Goal: Task Accomplishment & Management: Manage account settings

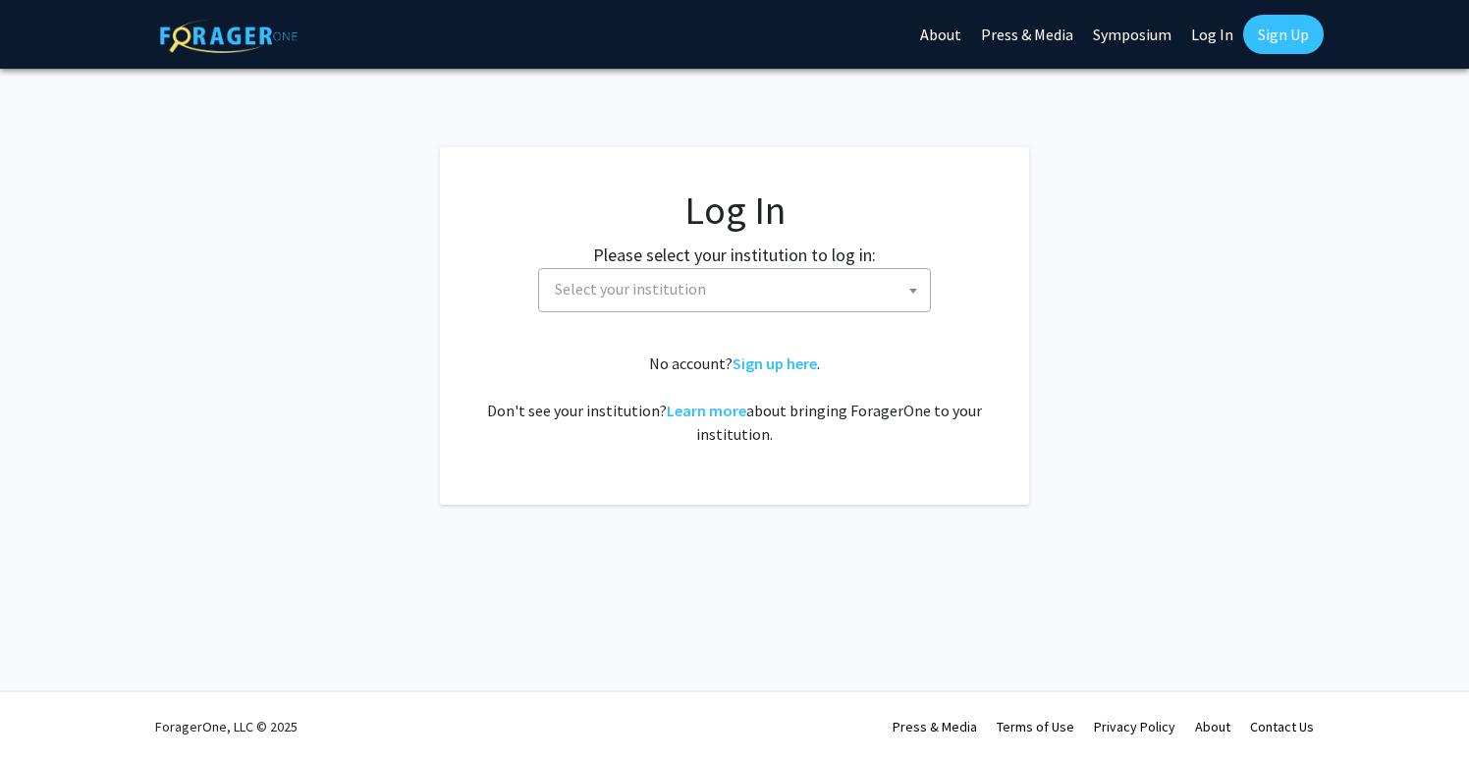
select select
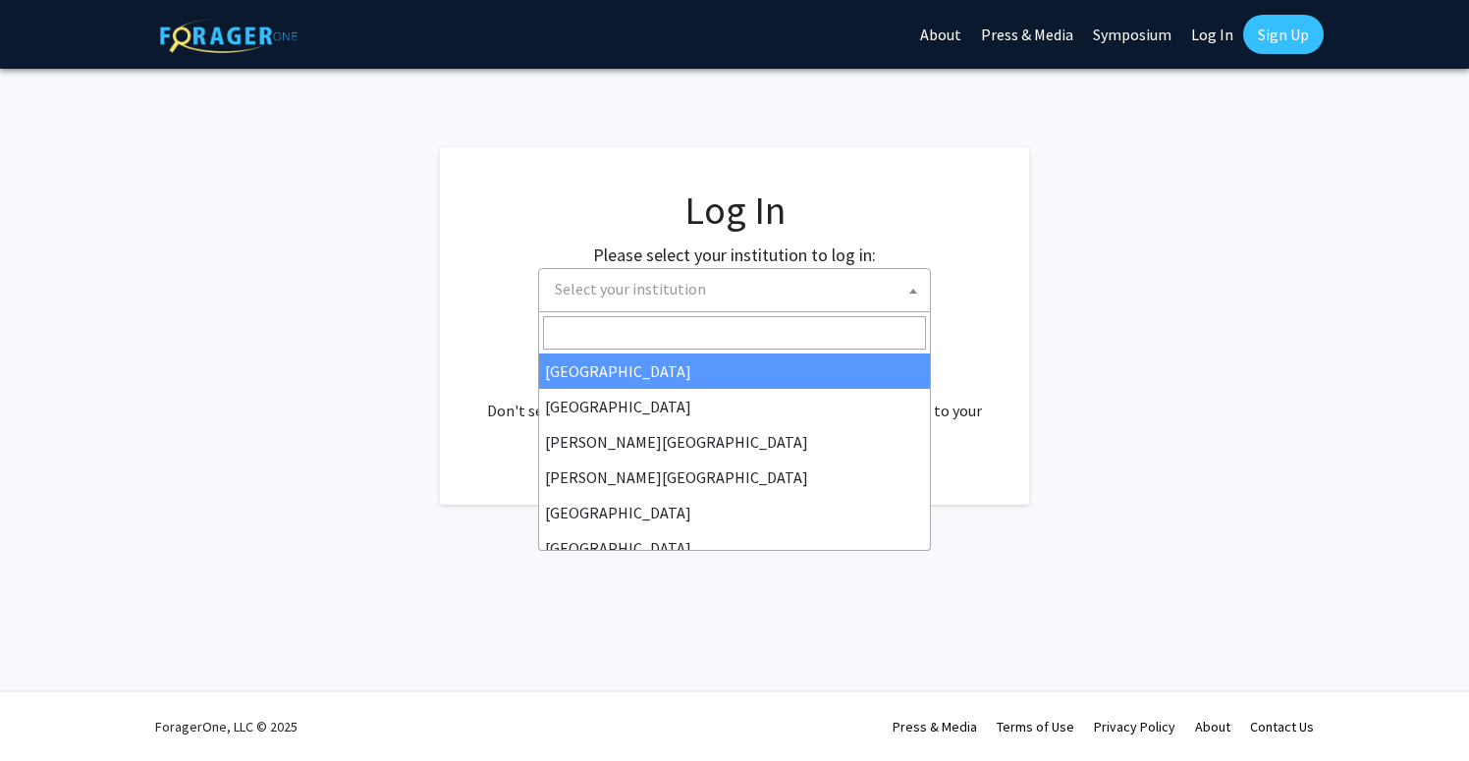
click at [771, 297] on span "Select your institution" at bounding box center [738, 289] width 383 height 40
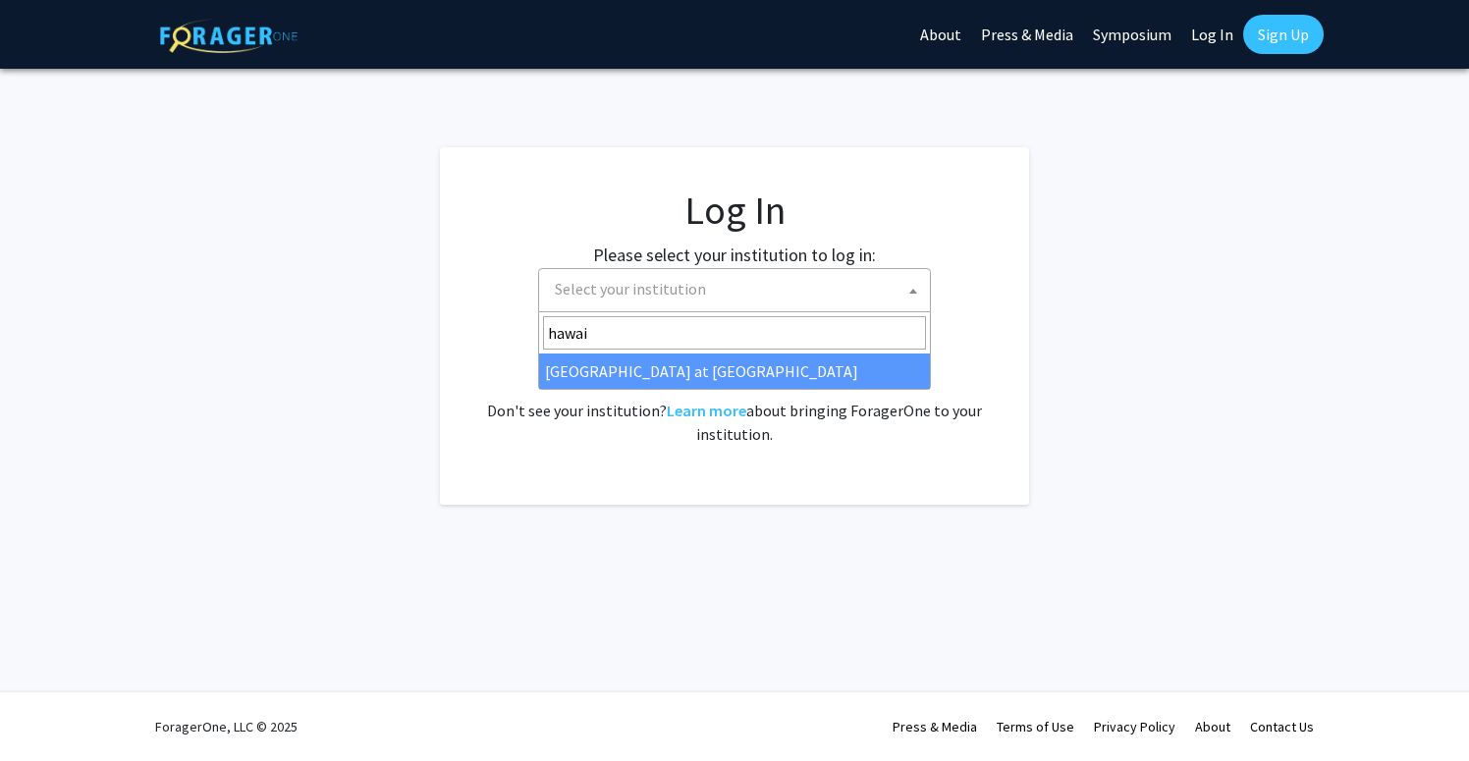
type input "hawai"
select select "18"
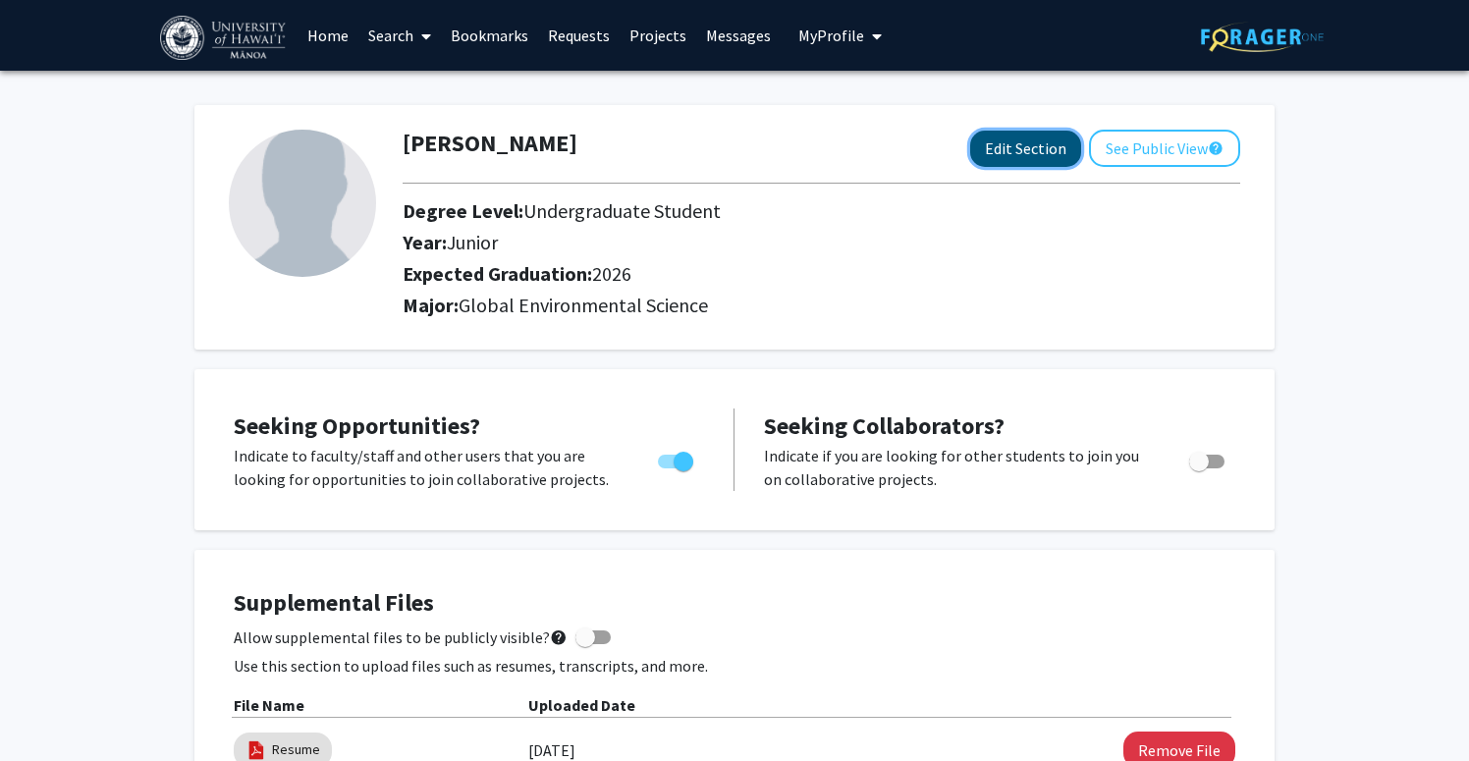
click at [1014, 145] on button "Edit Section" at bounding box center [1025, 149] width 111 height 36
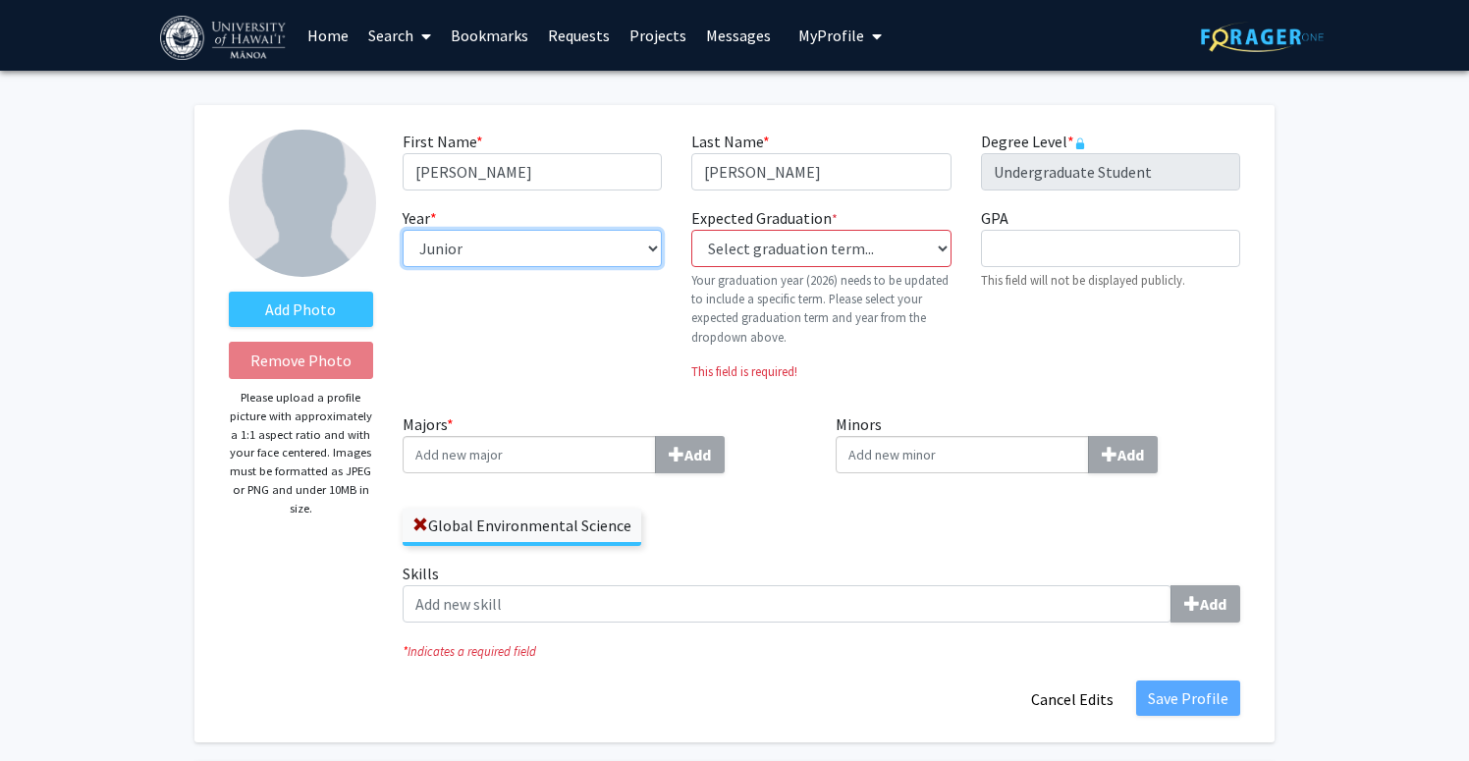
click at [610, 254] on select "--- First-year Sophomore Junior Senior Postbaccalaureate Certificate" at bounding box center [531, 248] width 259 height 37
select select "senior"
click at [402, 230] on select "--- First-year Sophomore Junior Senior Postbaccalaureate Certificate" at bounding box center [531, 248] width 259 height 37
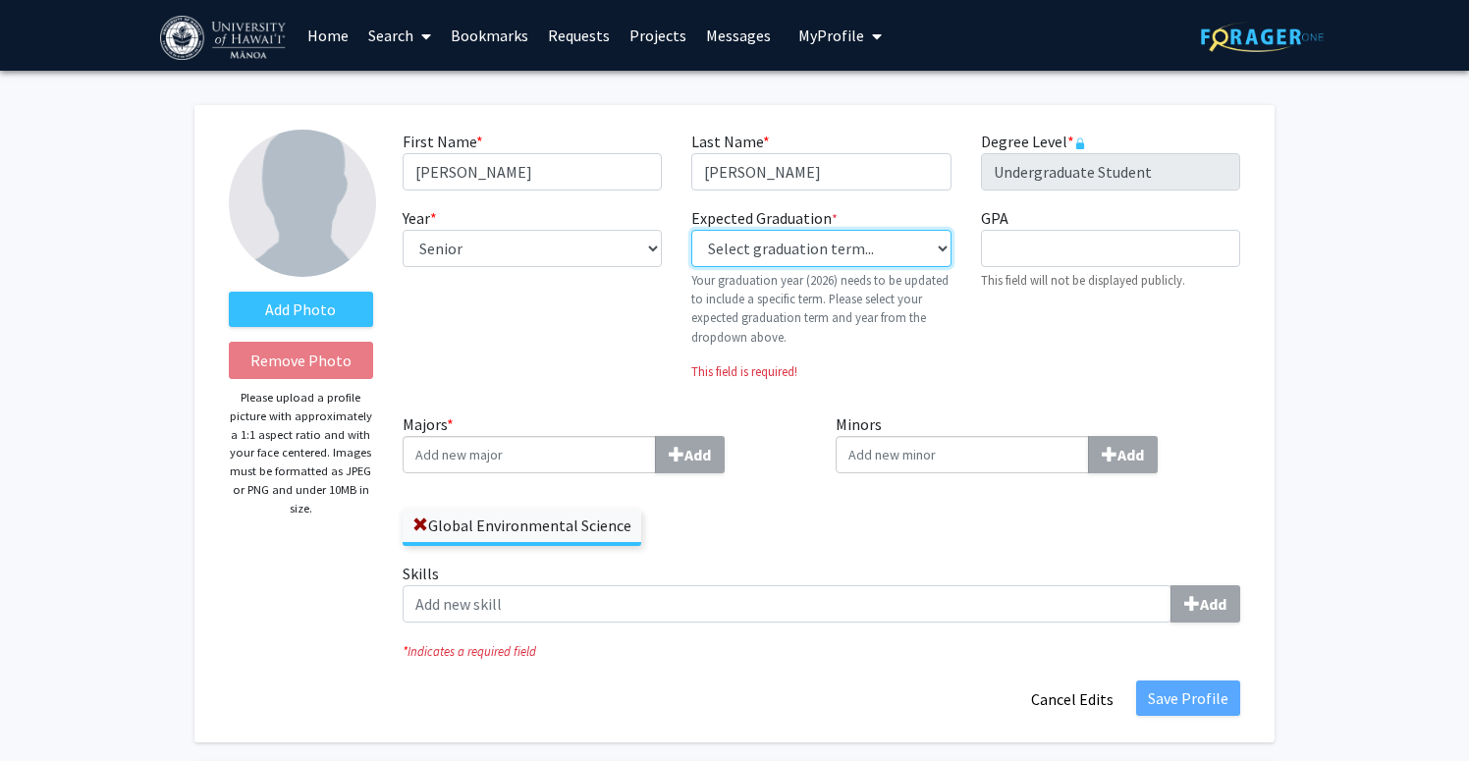
click at [834, 236] on select "Select graduation term... Previous: 2026 (Please select a specific term) Spring…" at bounding box center [820, 248] width 259 height 37
select select "34: spring_2026"
click at [691, 230] on select "Select graduation term... Previous: 2026 (Please select a specific term) Spring…" at bounding box center [820, 248] width 259 height 37
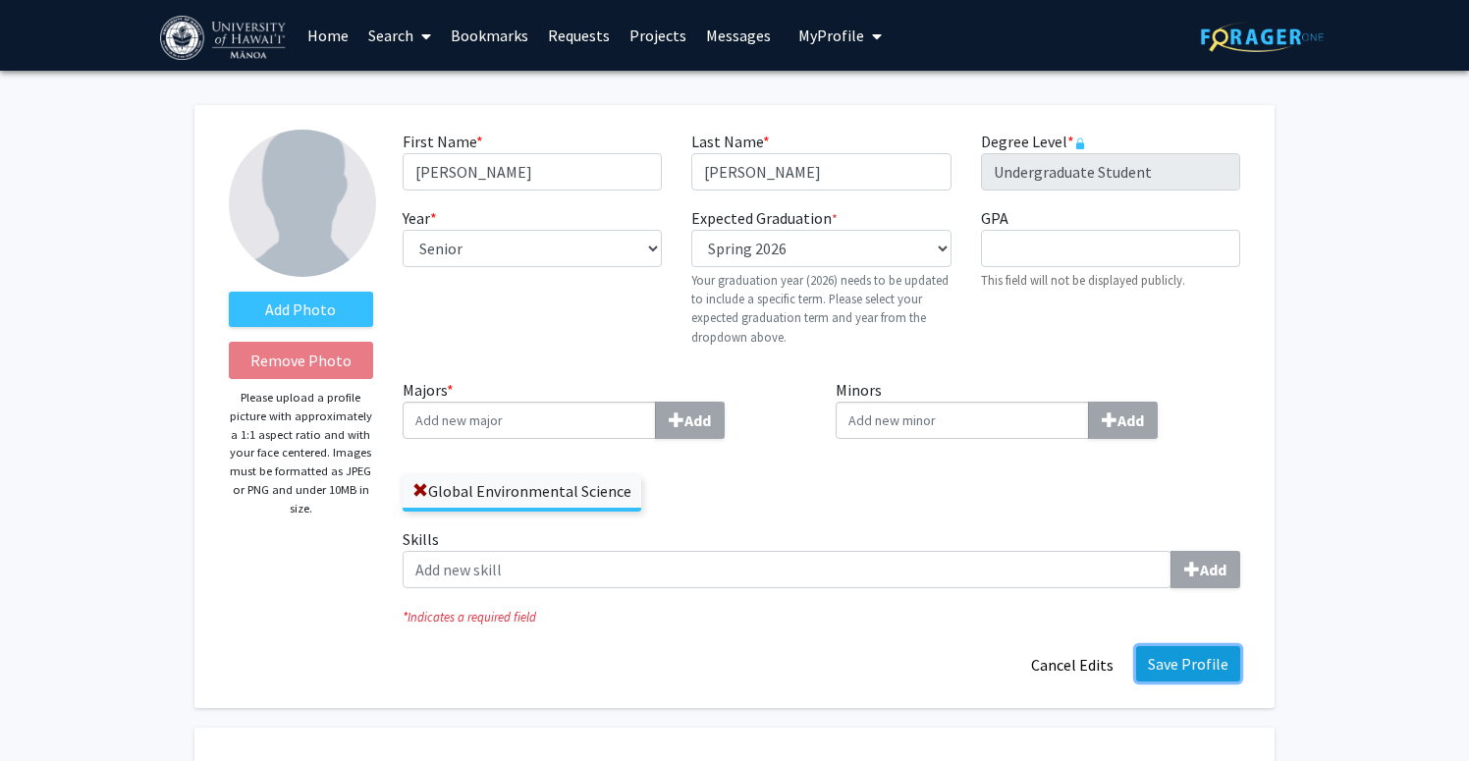
click at [1209, 657] on button "Save Profile" at bounding box center [1188, 663] width 104 height 35
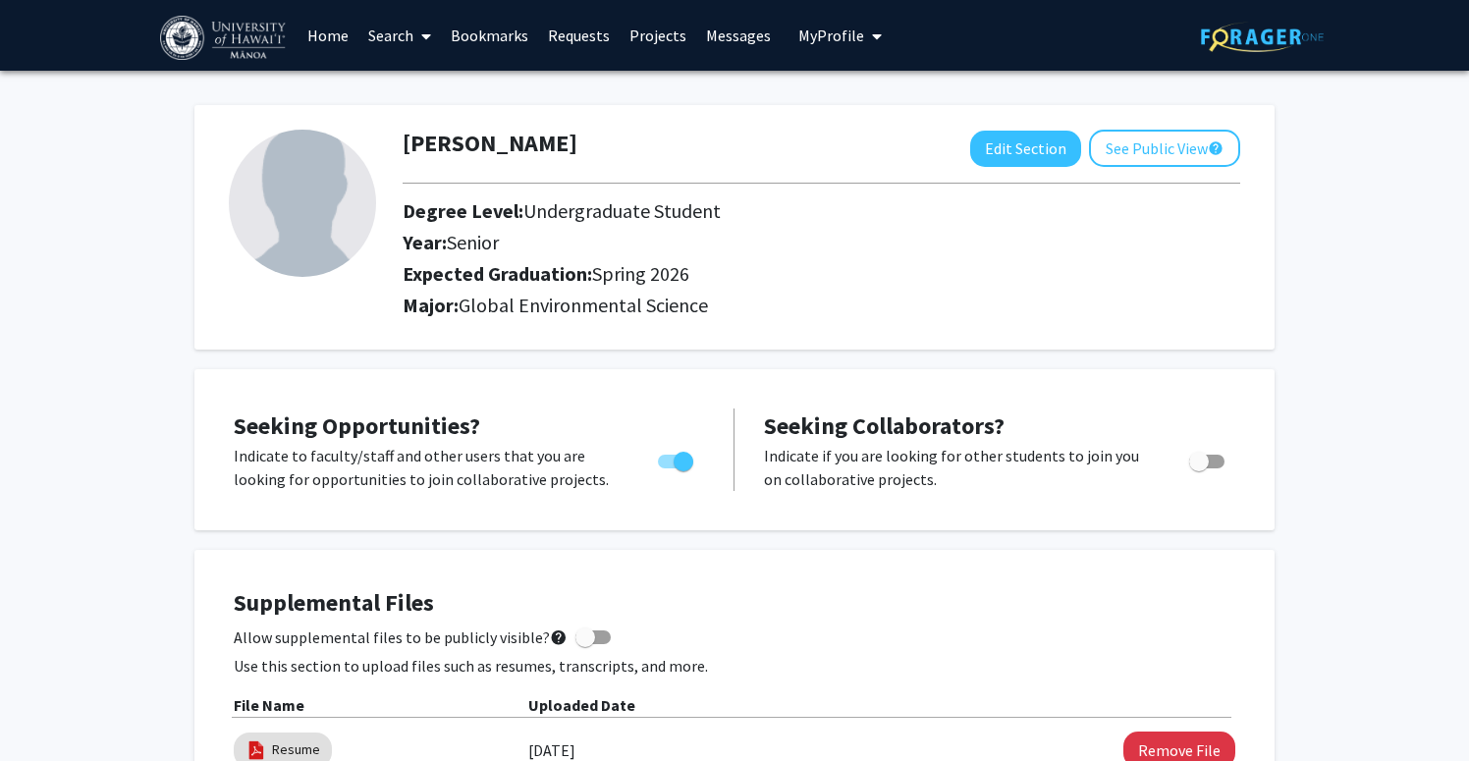
click at [839, 34] on span "My Profile" at bounding box center [831, 36] width 66 height 20
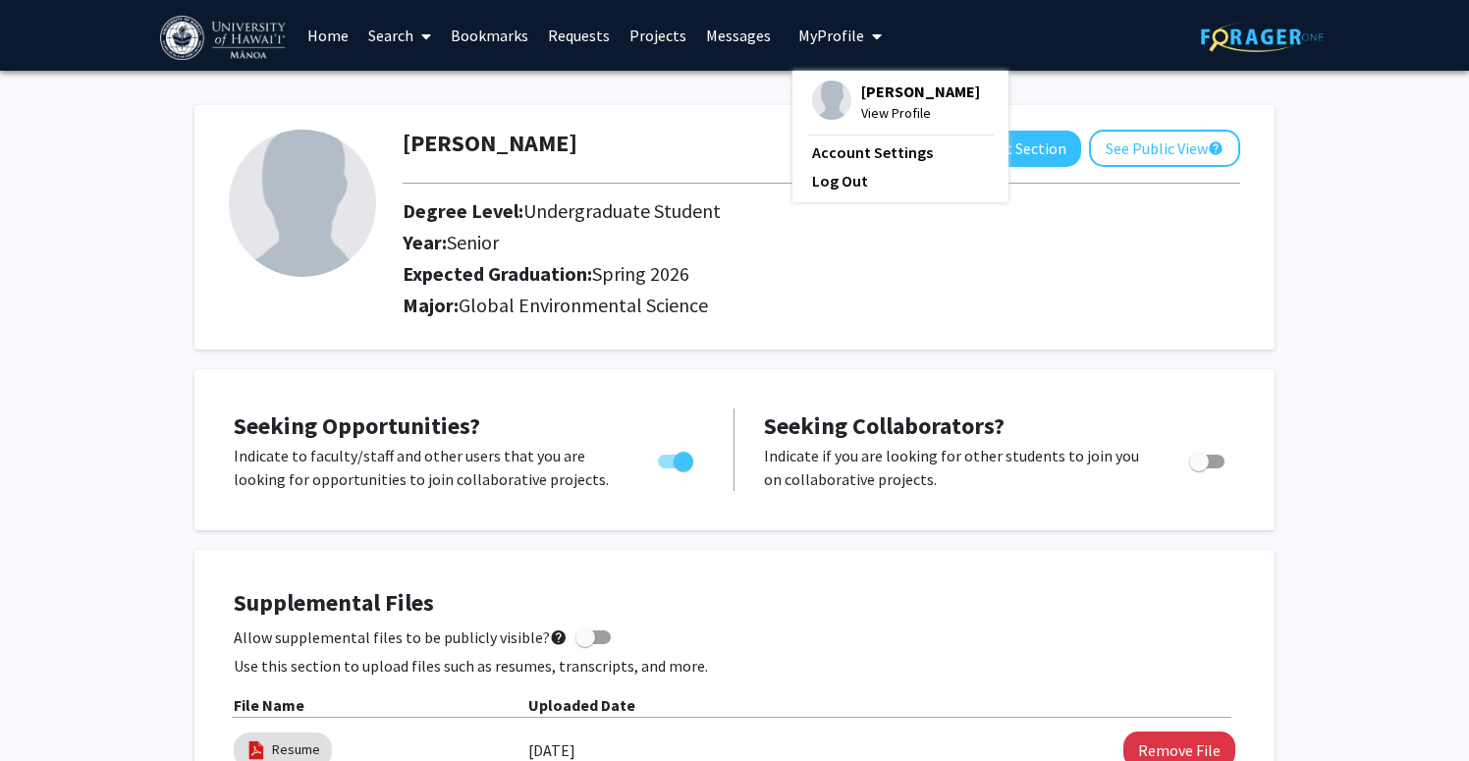
click at [651, 36] on link "Projects" at bounding box center [657, 35] width 77 height 69
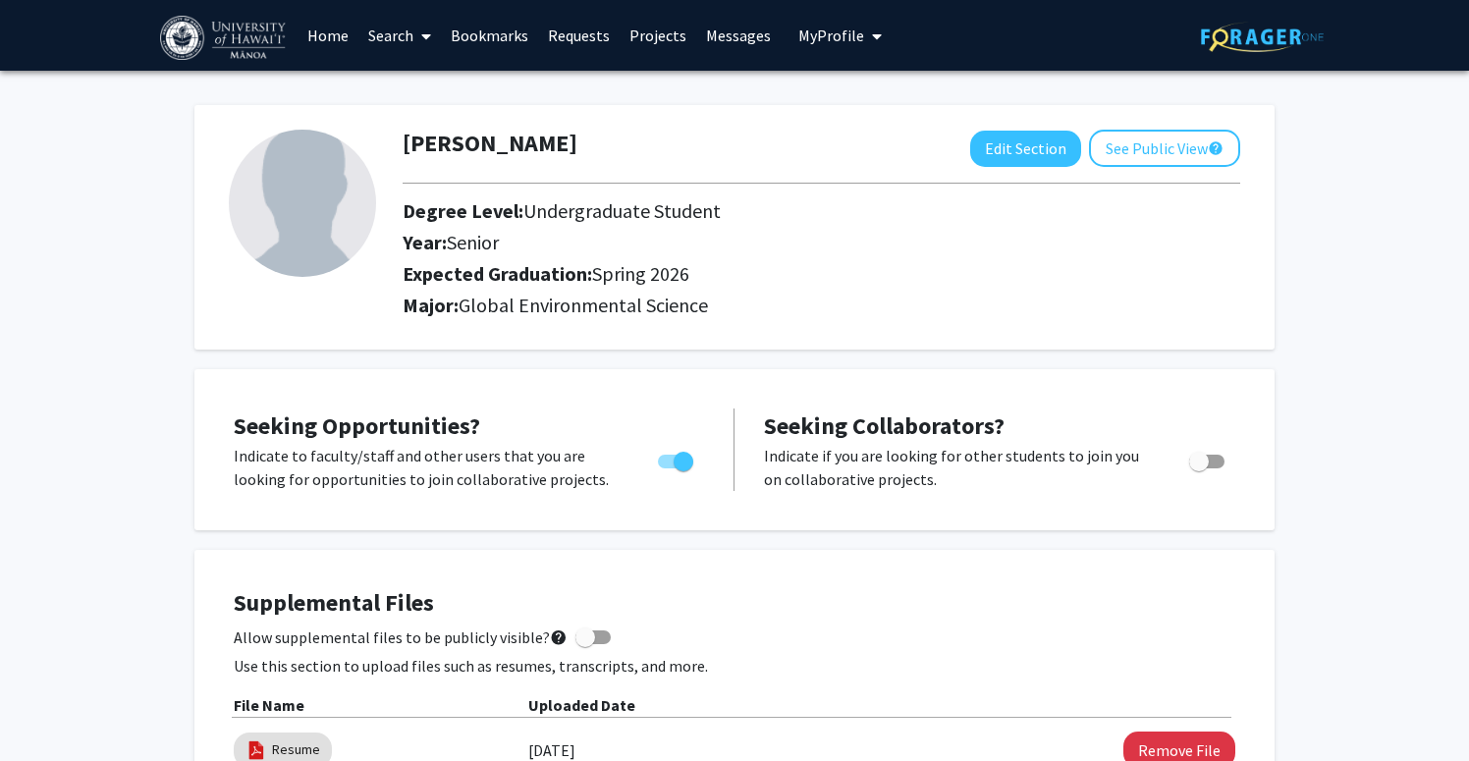
click at [645, 36] on link "Projects" at bounding box center [657, 35] width 77 height 69
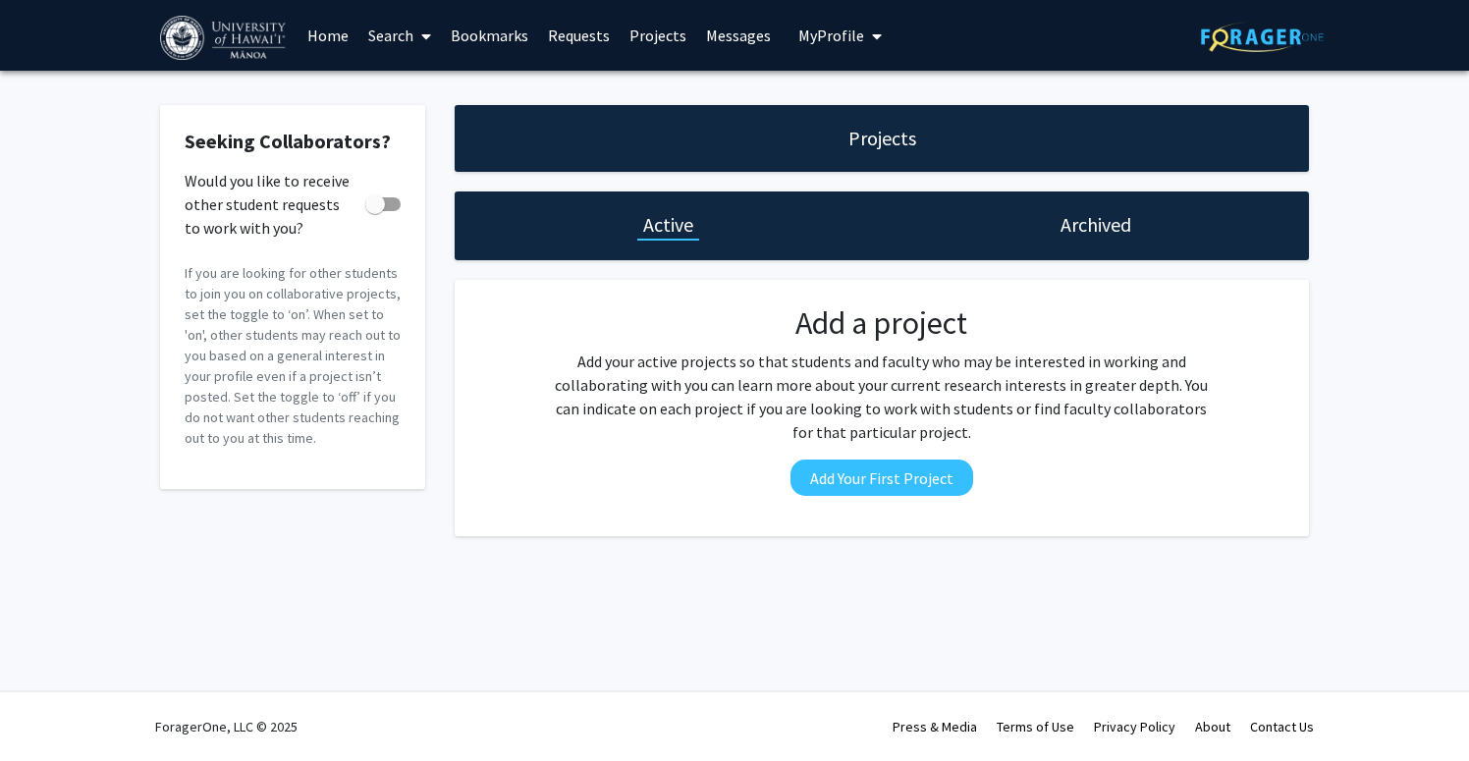
click at [1089, 229] on h1 "Archived" at bounding box center [1095, 224] width 71 height 27
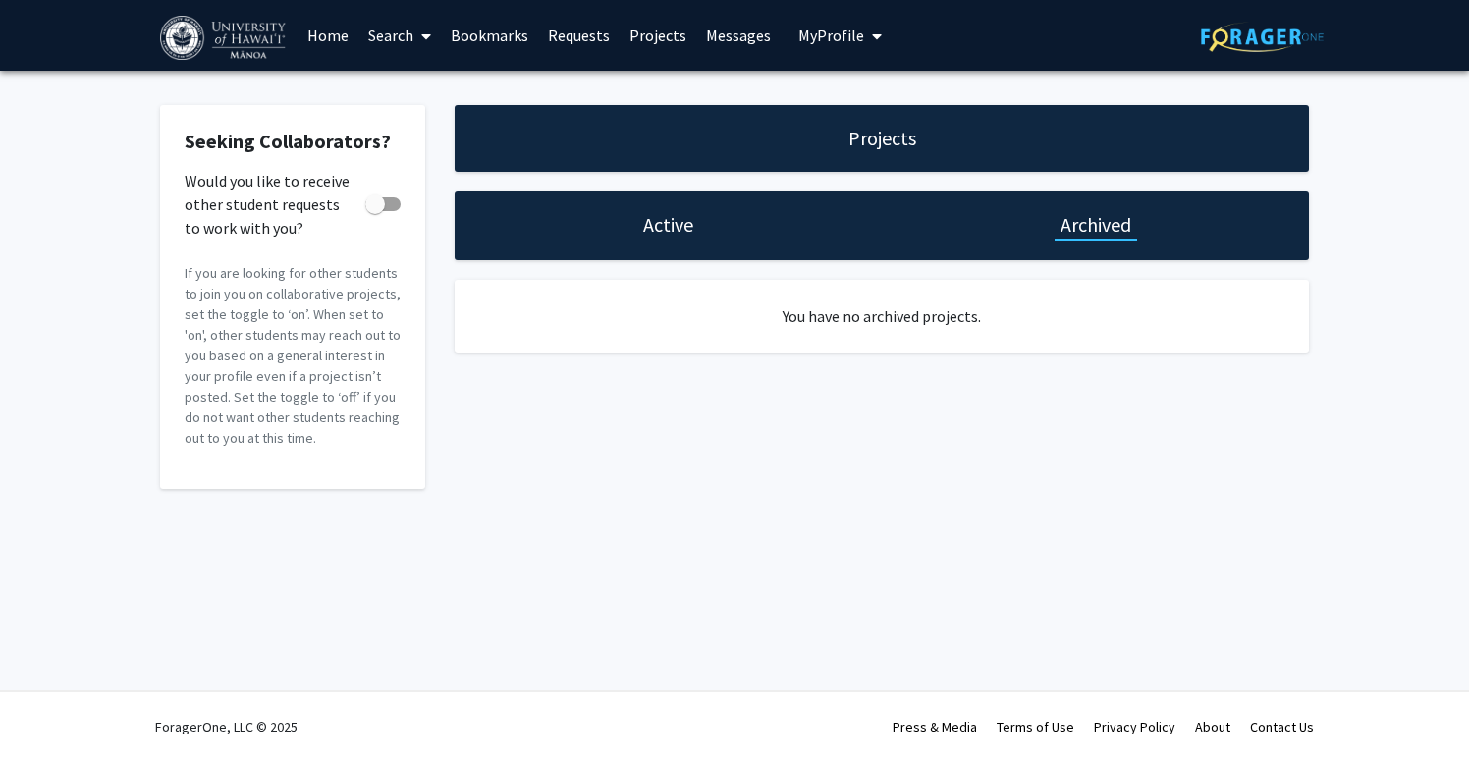
click at [567, 36] on link "Requests" at bounding box center [578, 35] width 81 height 69
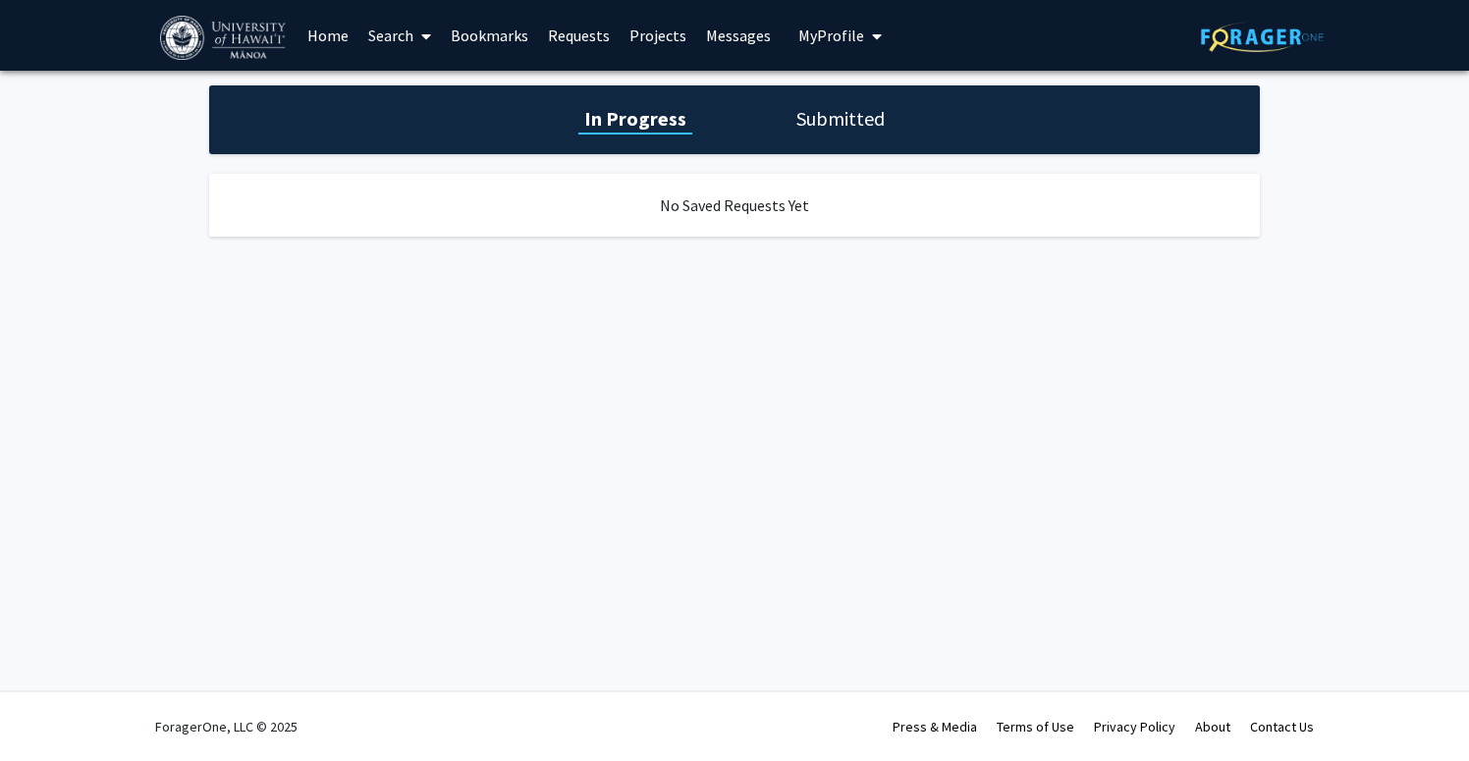
click at [476, 31] on link "Bookmarks" at bounding box center [489, 35] width 97 height 69
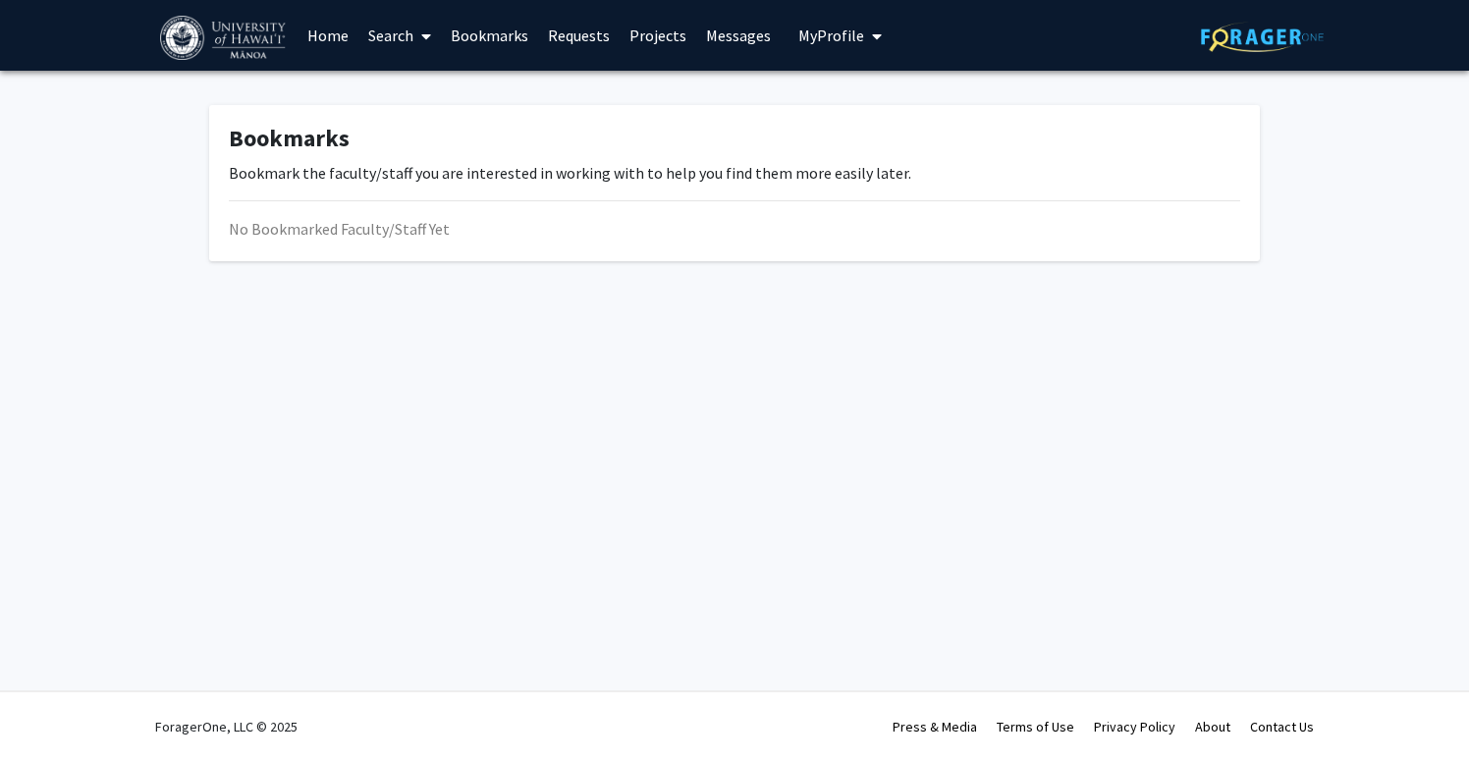
click at [407, 37] on link "Search" at bounding box center [399, 35] width 82 height 69
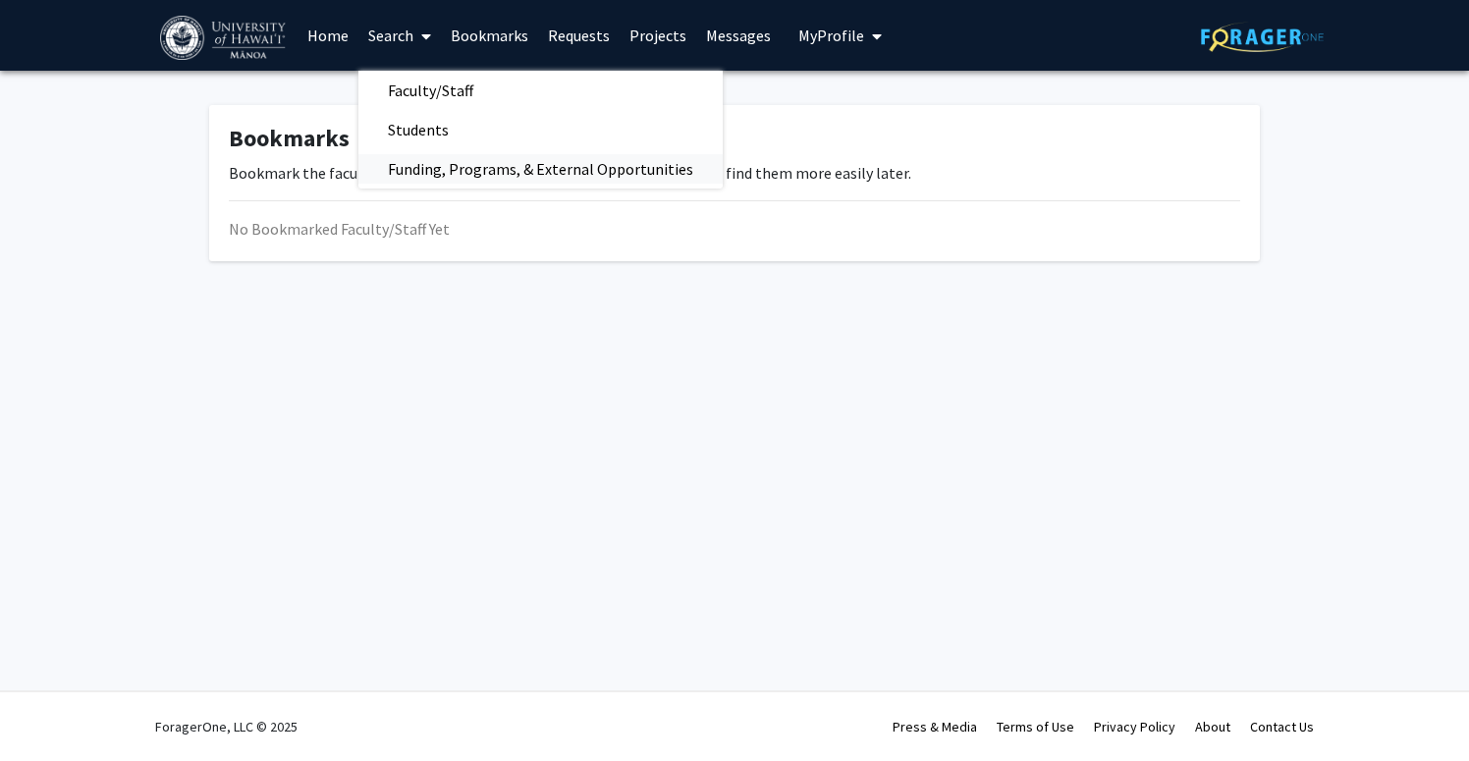
click at [480, 169] on span "Funding, Programs, & External Opportunities" at bounding box center [540, 168] width 364 height 39
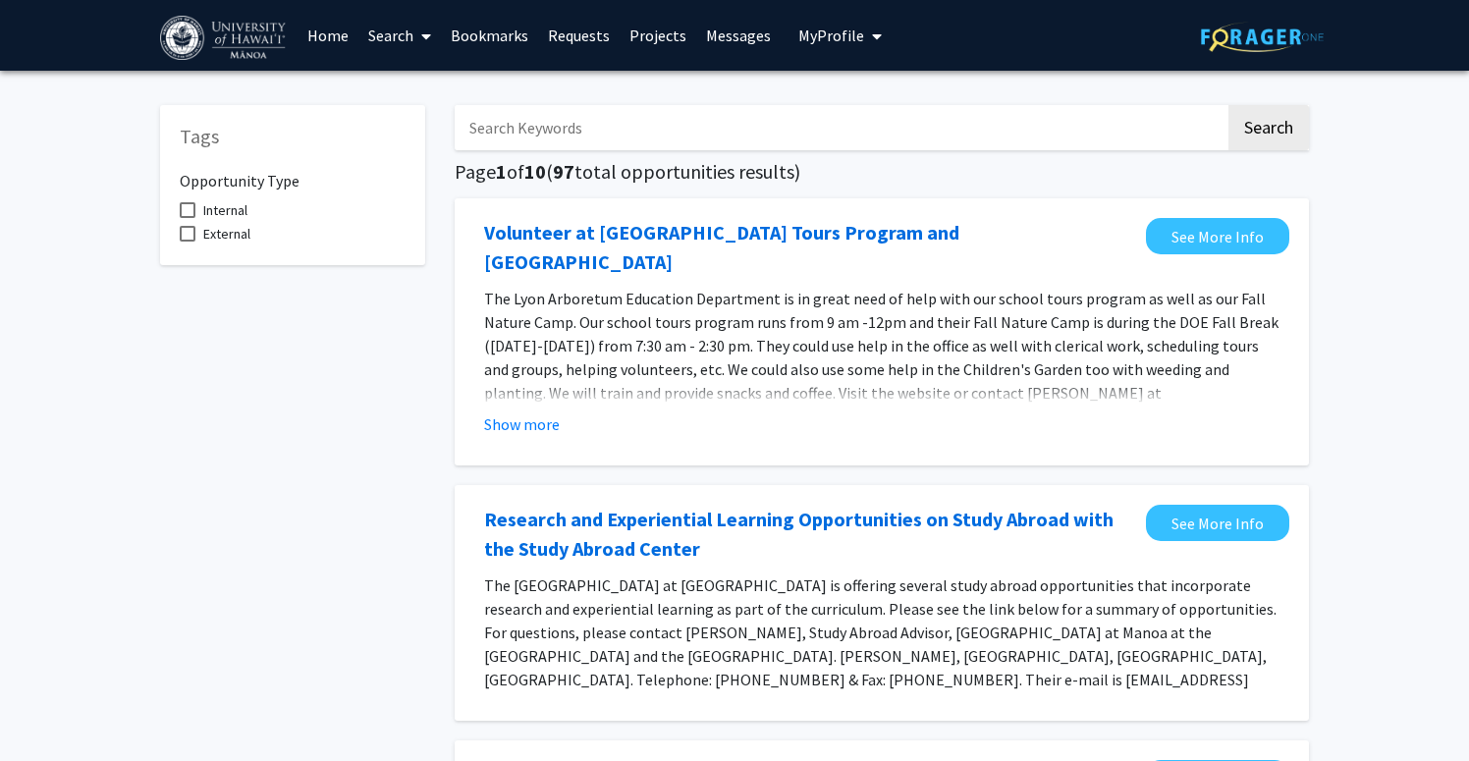
click at [334, 34] on link "Home" at bounding box center [327, 35] width 61 height 69
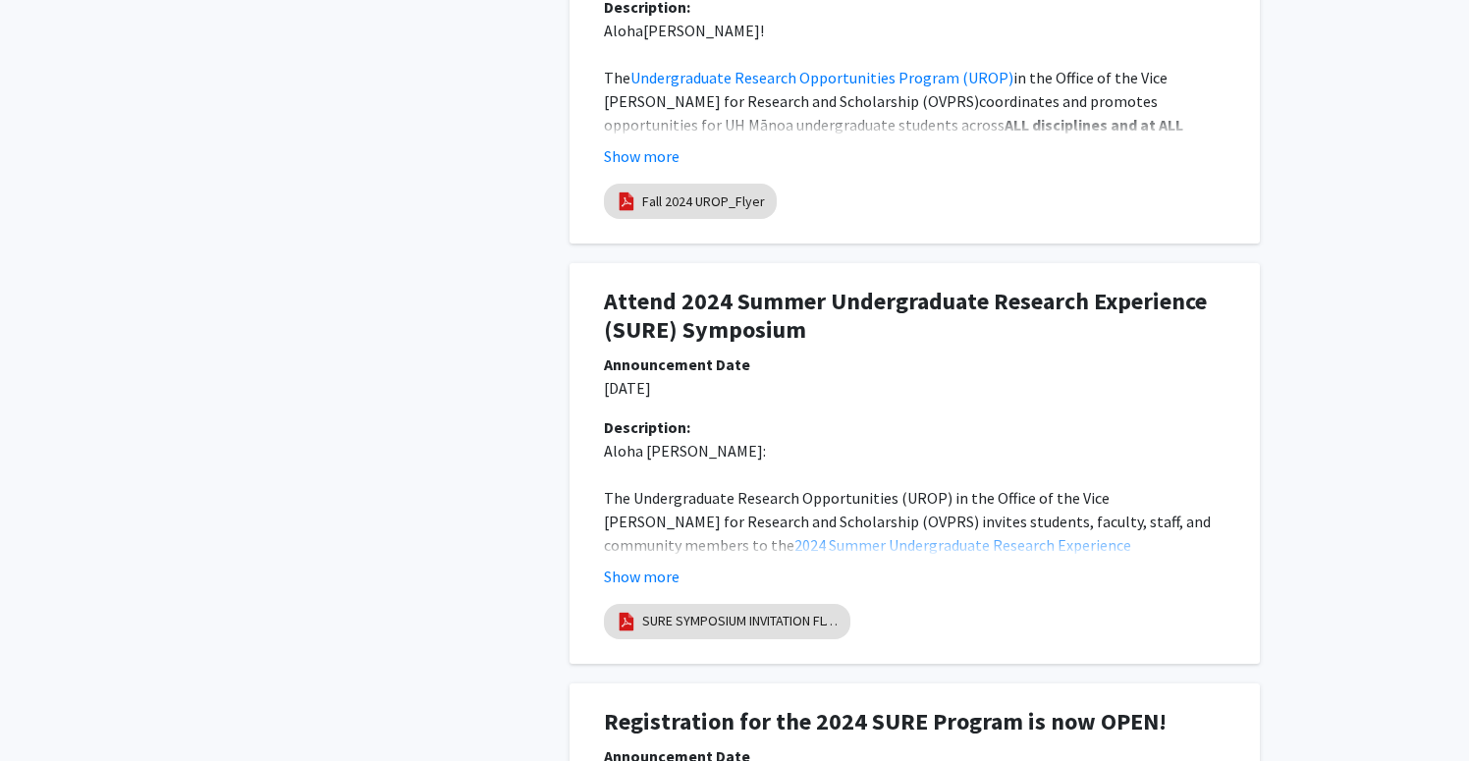
scroll to position [3150, 0]
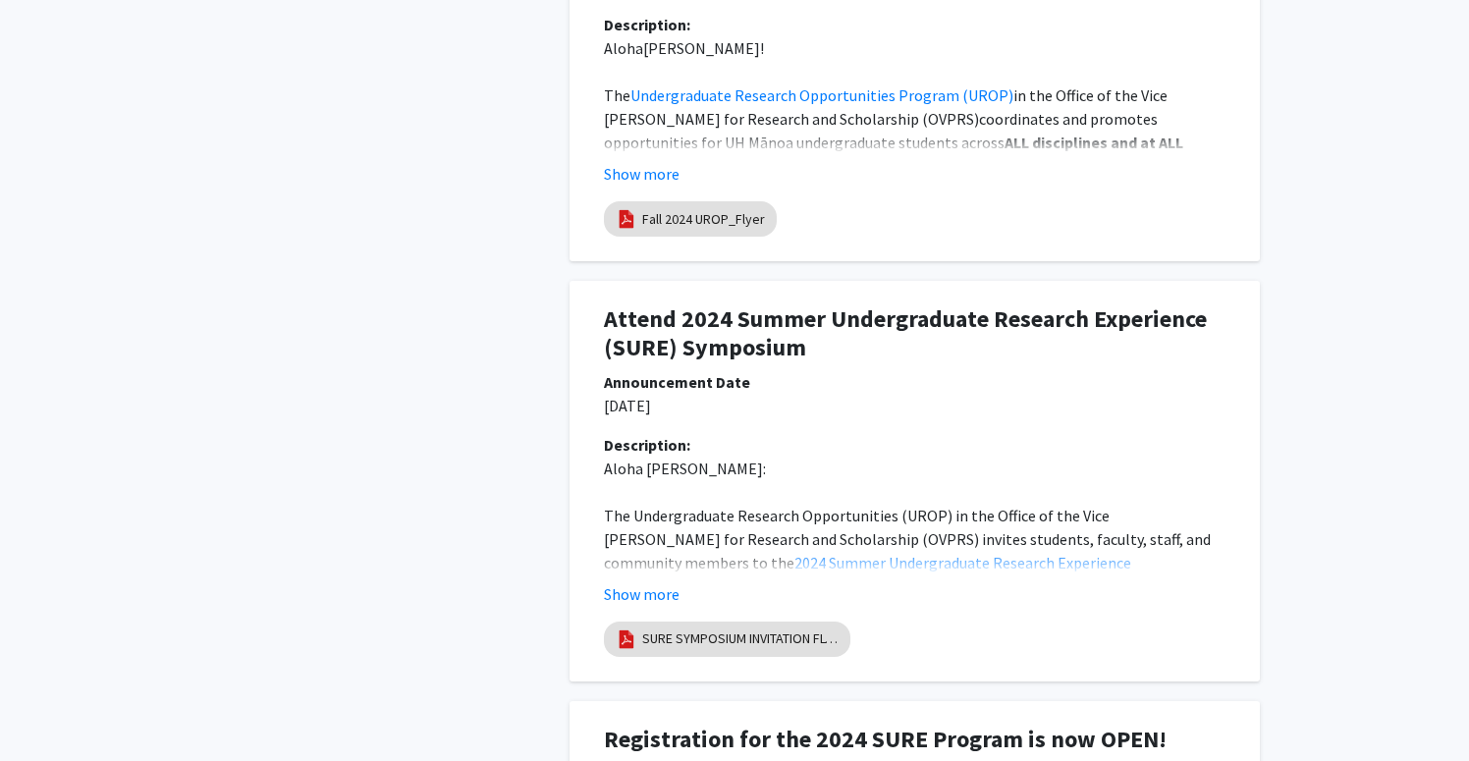
click at [711, 344] on h1 "Attend 2024 Summer Undergraduate Research Experience (SURE) Symposium" at bounding box center [914, 333] width 621 height 57
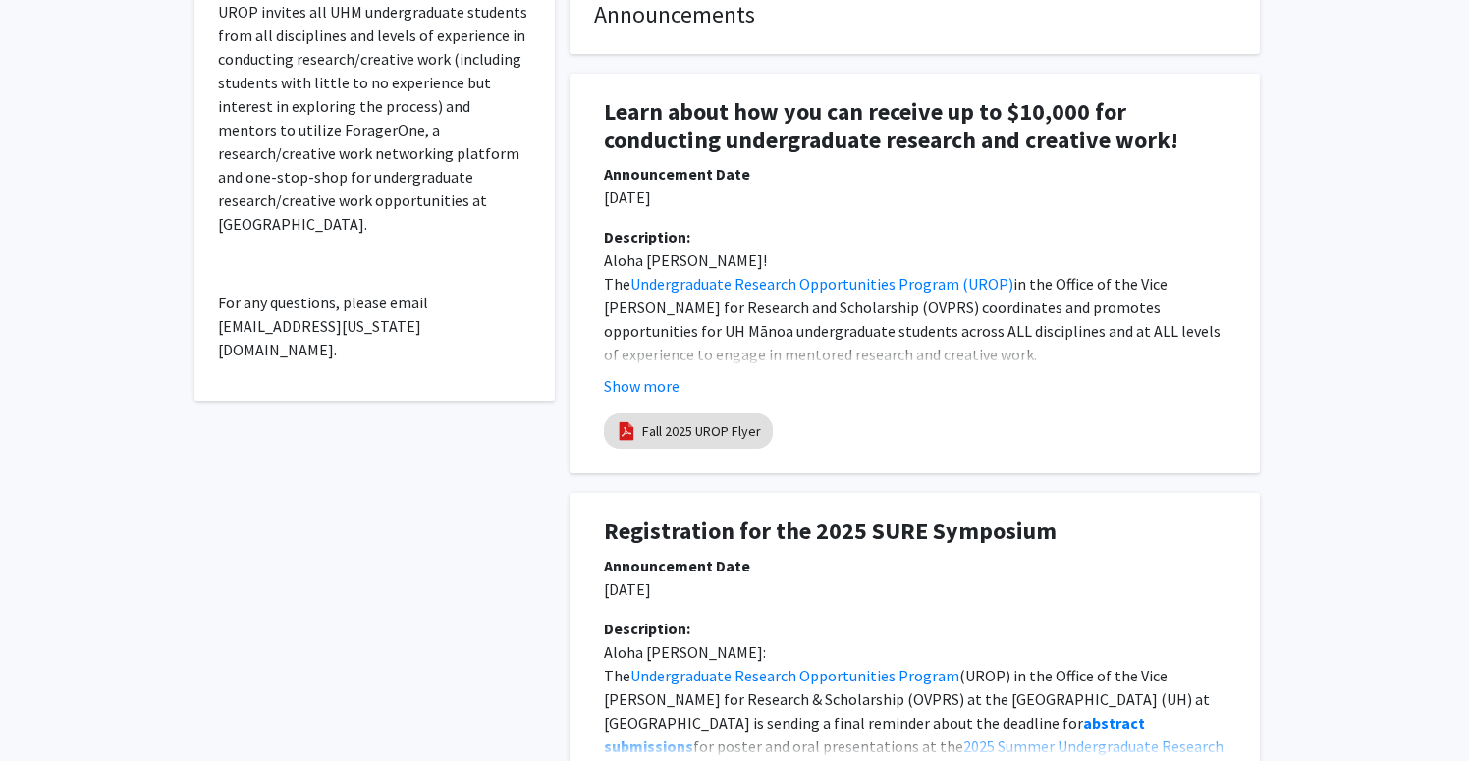
scroll to position [0, 0]
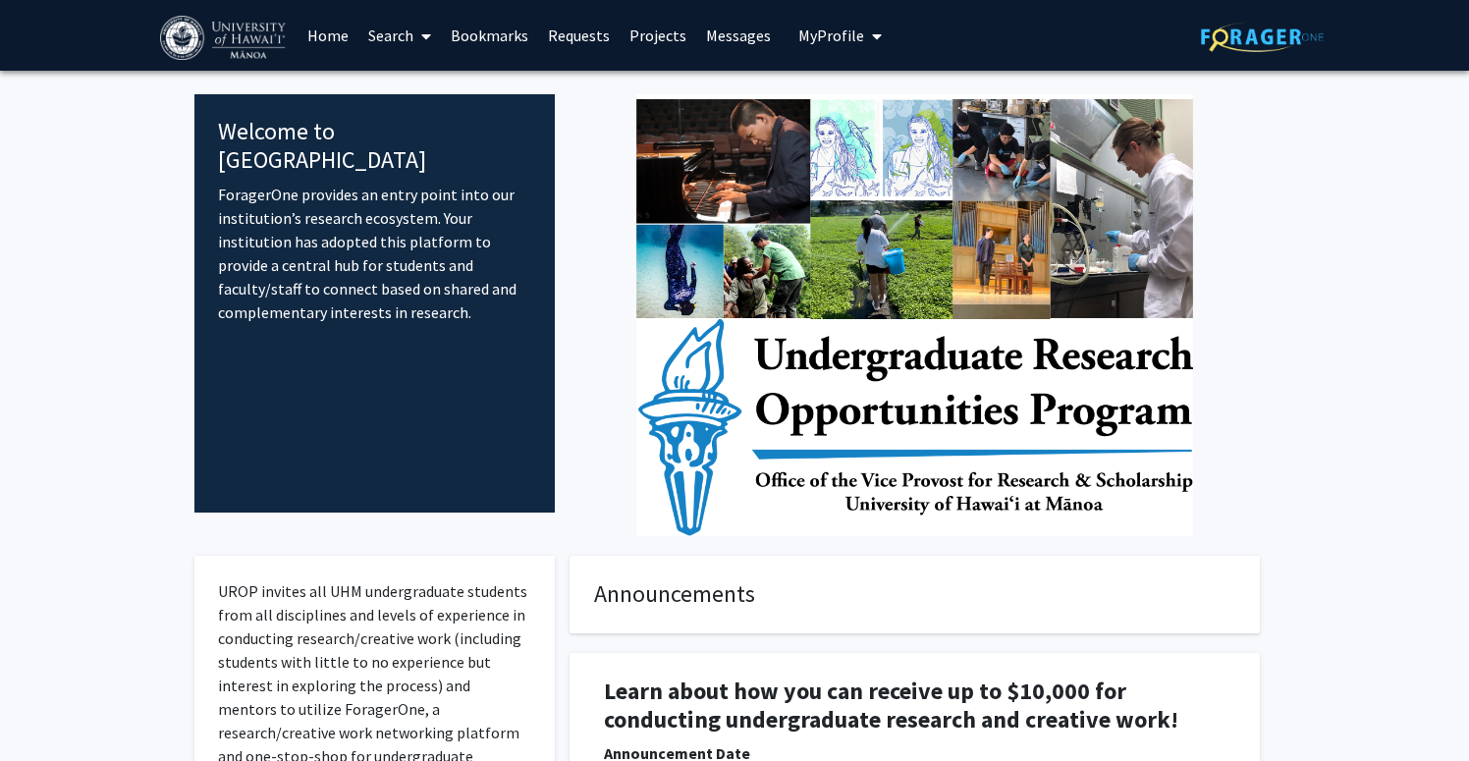
click at [724, 41] on link "Messages" at bounding box center [738, 35] width 84 height 69
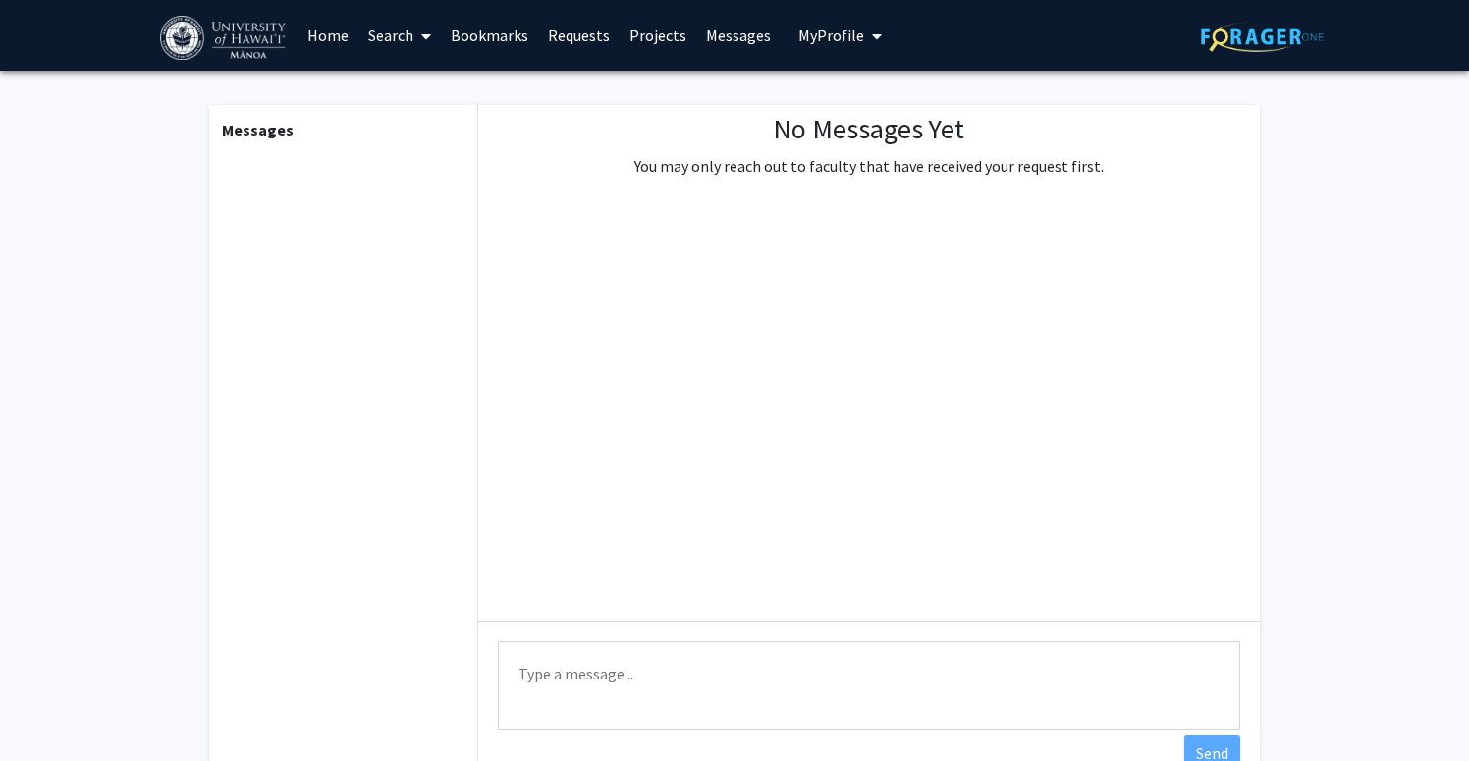
click at [499, 35] on link "Bookmarks" at bounding box center [489, 35] width 97 height 69
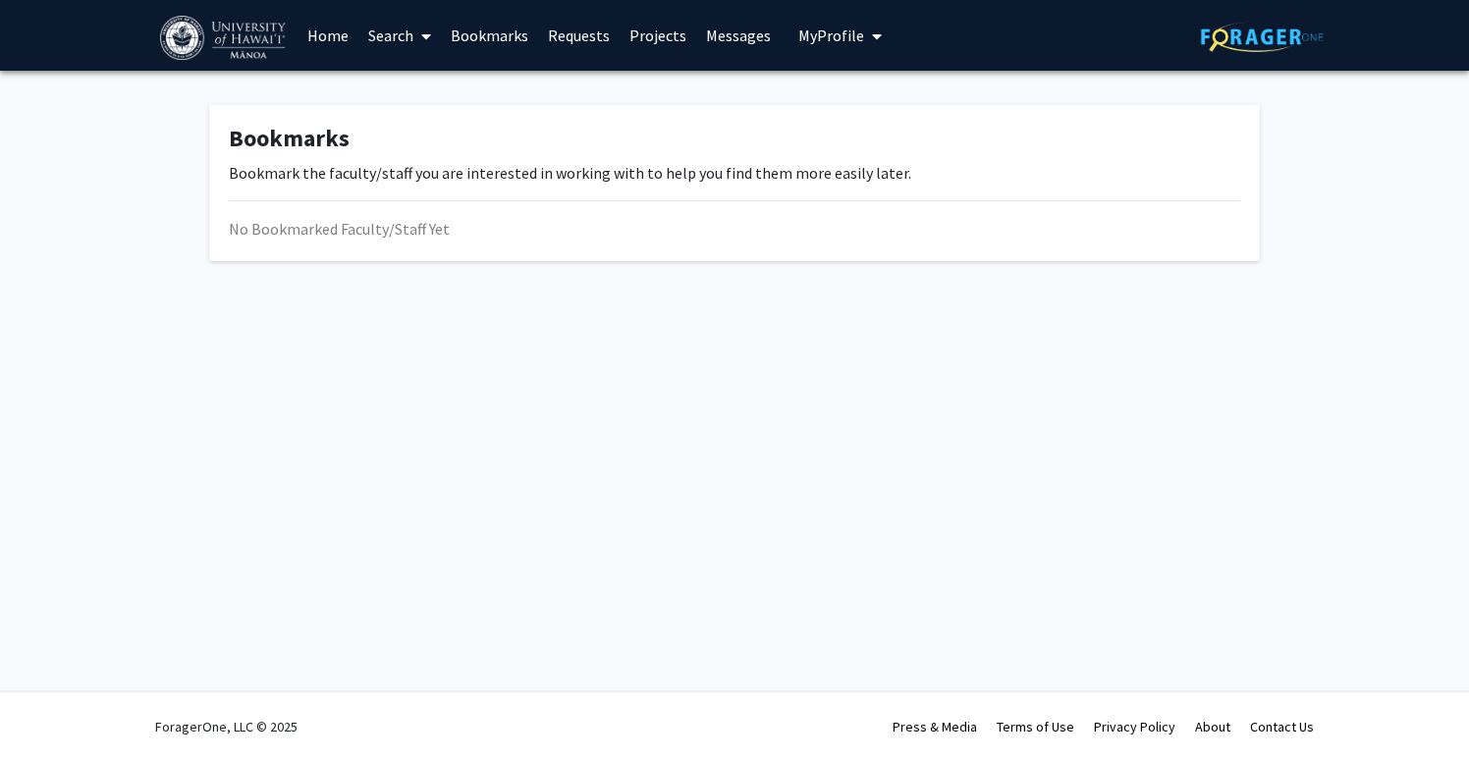
click at [577, 45] on link "Requests" at bounding box center [578, 35] width 81 height 69
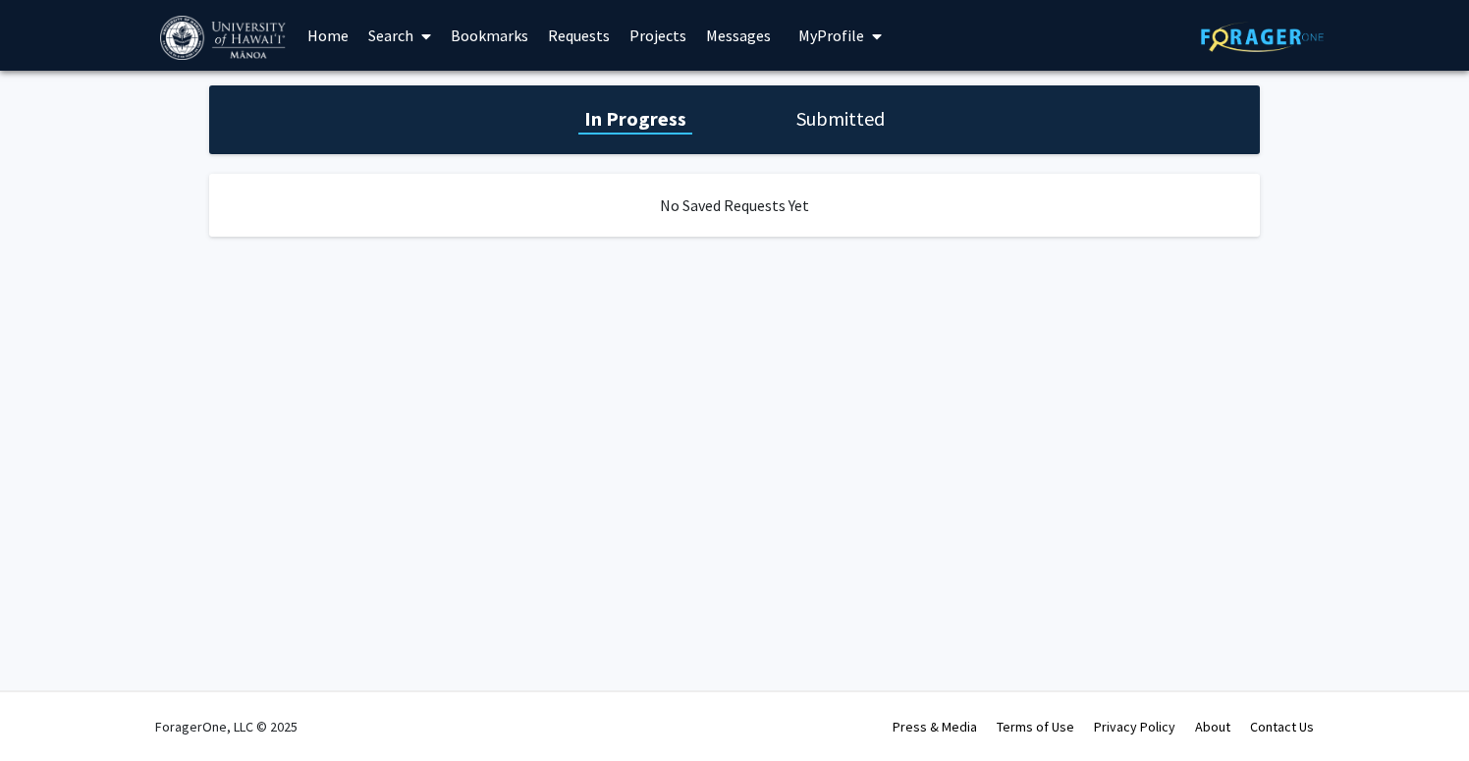
click at [667, 37] on link "Projects" at bounding box center [657, 35] width 77 height 69
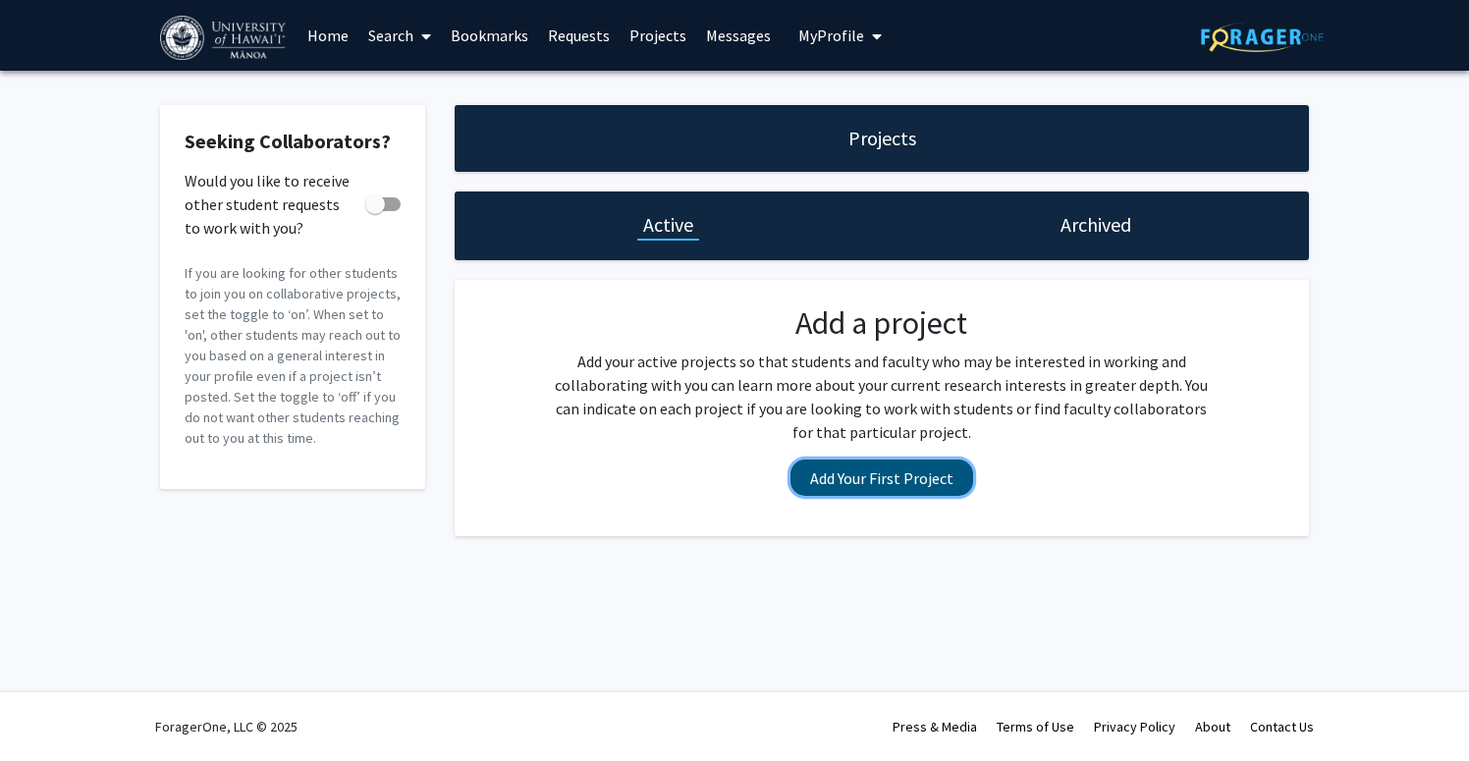
click at [876, 460] on button "Add Your First Project" at bounding box center [881, 477] width 183 height 36
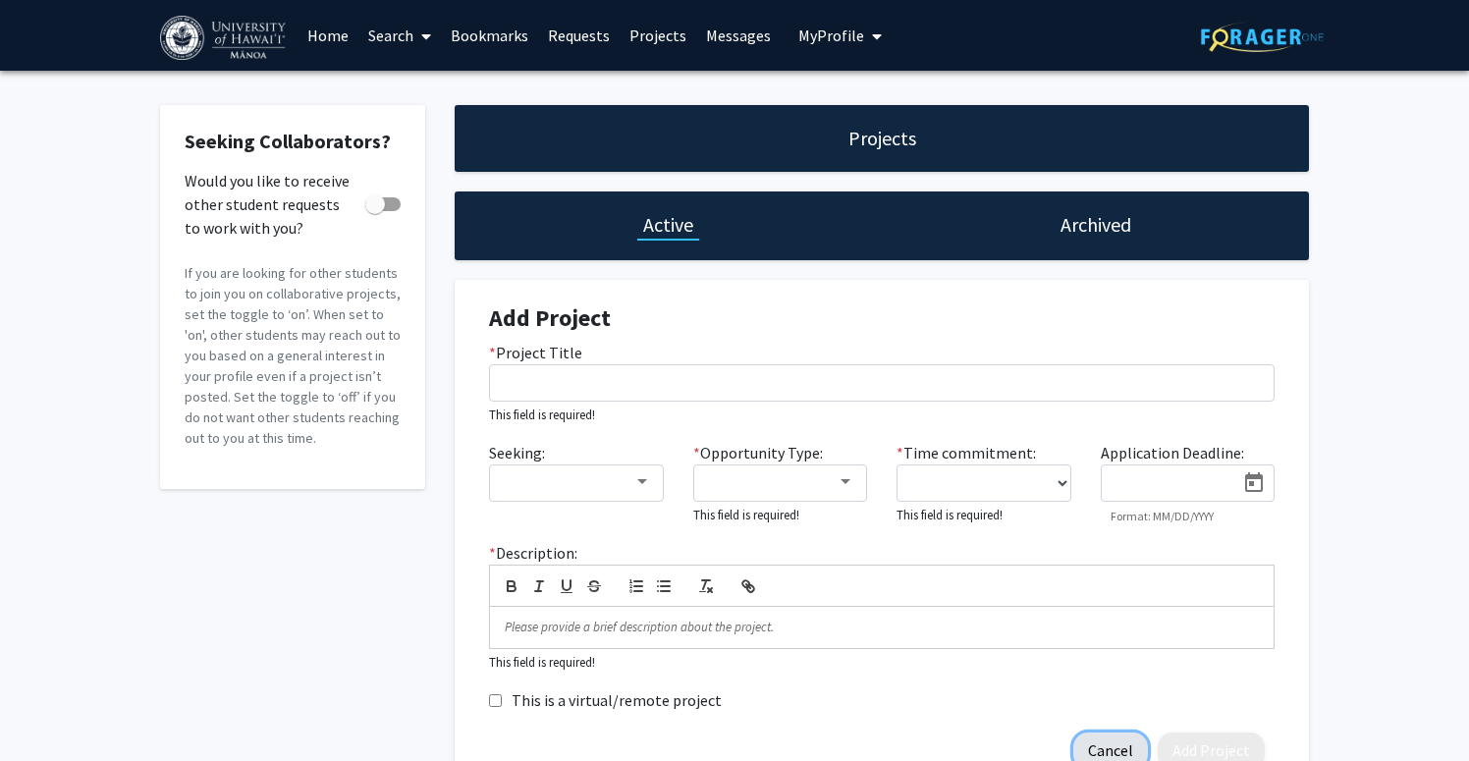
click at [1106, 748] on button "Cancel" at bounding box center [1110, 750] width 75 height 36
